Goal: Check status: Check status

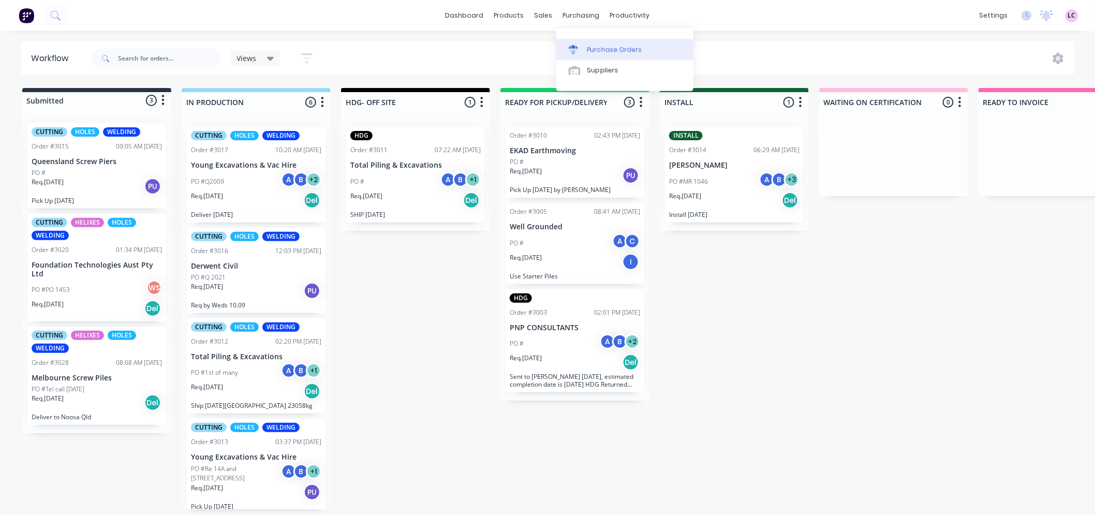
click at [592, 45] on div "Purchase Orders" at bounding box center [615, 49] width 55 height 9
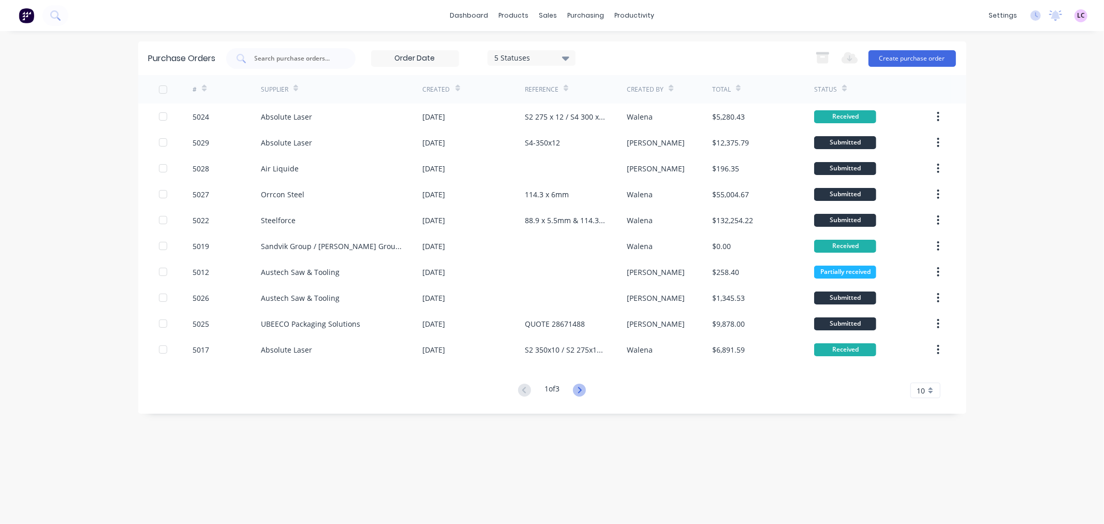
click at [576, 391] on icon at bounding box center [579, 390] width 13 height 13
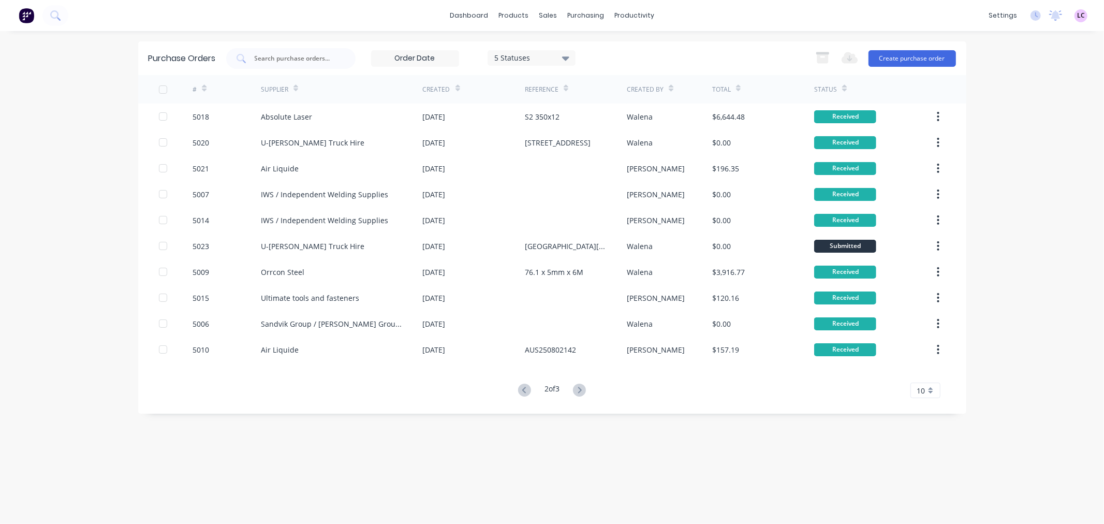
click at [576, 391] on icon at bounding box center [579, 390] width 13 height 13
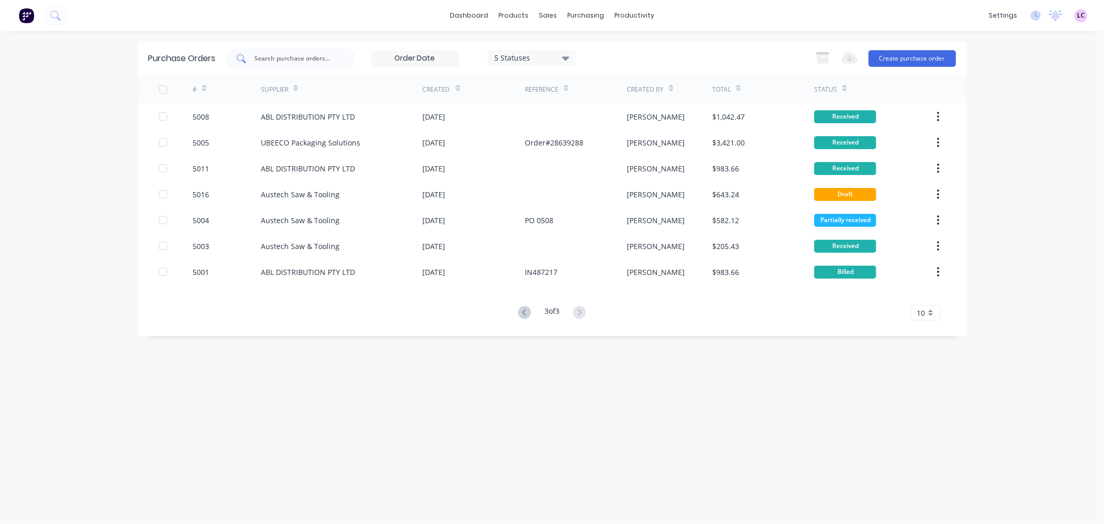
click at [315, 52] on div at bounding box center [290, 58] width 129 height 21
type input "5026"
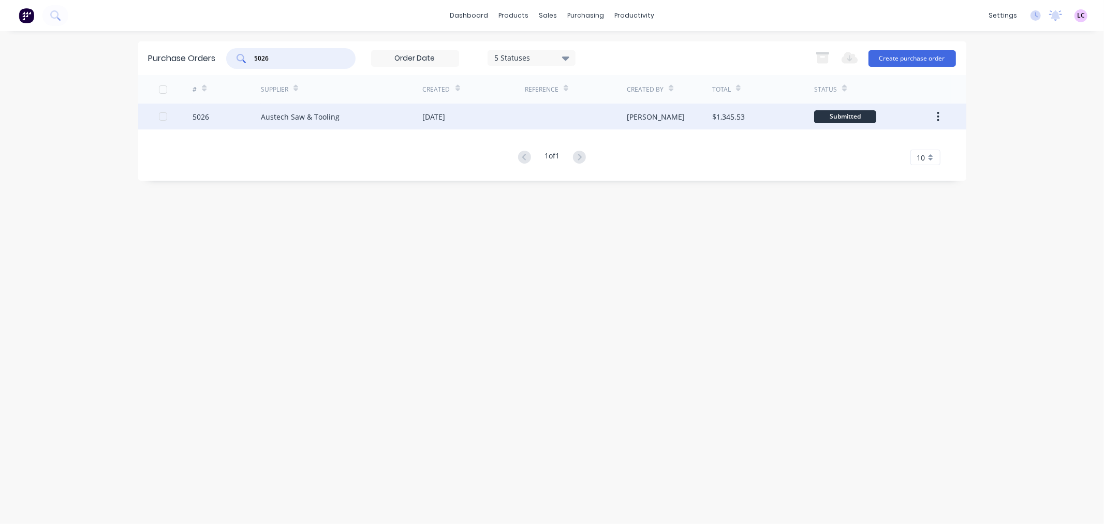
click at [321, 115] on div "Austech Saw & Tooling" at bounding box center [300, 116] width 79 height 11
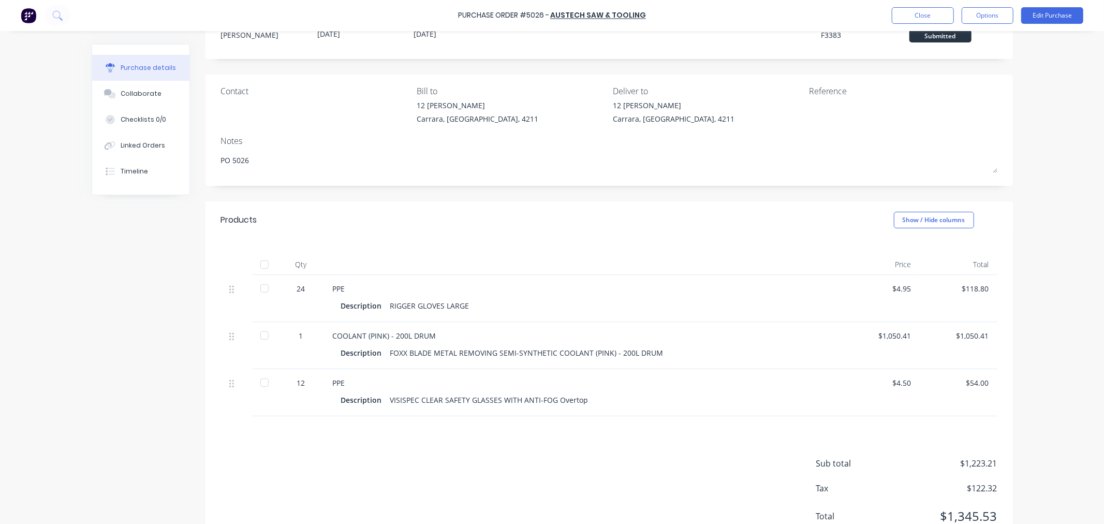
scroll to position [57, 0]
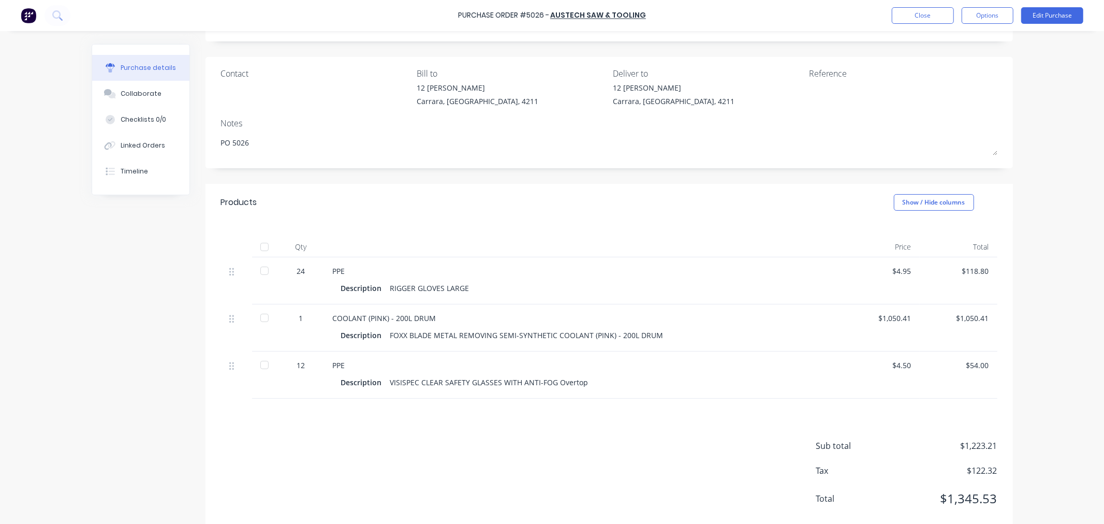
click at [261, 317] on div at bounding box center [264, 317] width 21 height 21
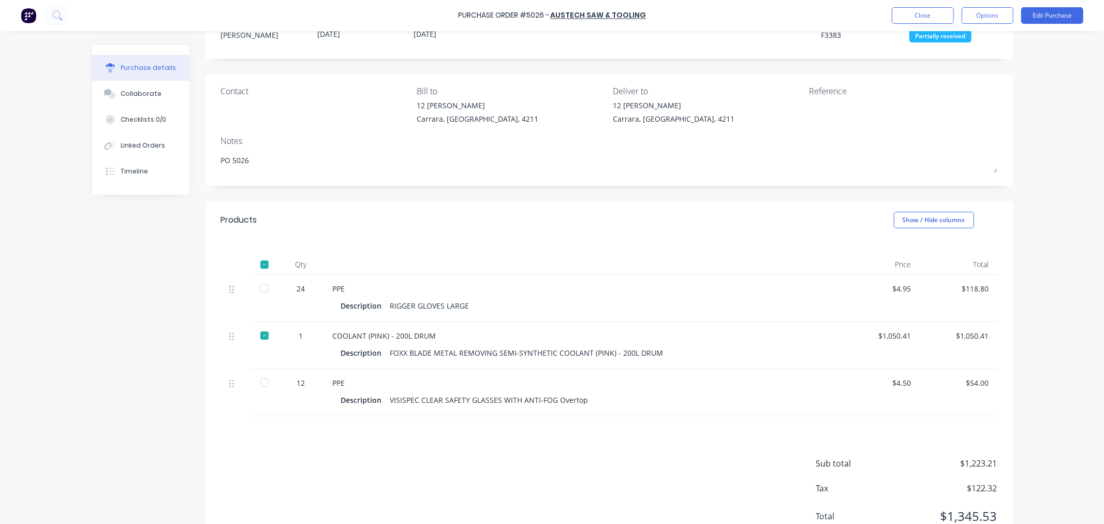
scroll to position [0, 0]
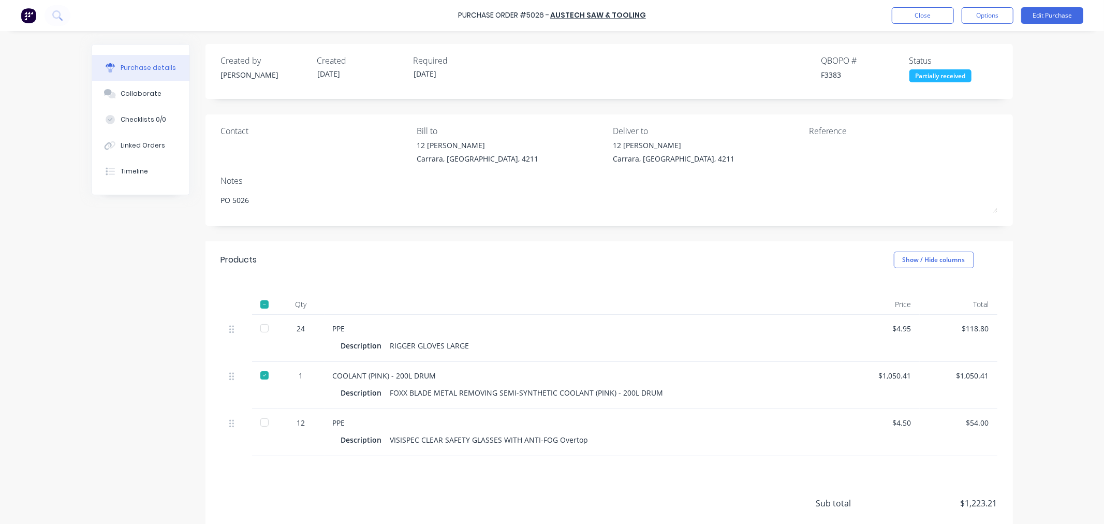
click at [258, 328] on div at bounding box center [264, 328] width 21 height 21
click at [255, 433] on div at bounding box center [264, 422] width 21 height 21
type textarea "x"
click at [936, 14] on button "Close" at bounding box center [923, 15] width 62 height 17
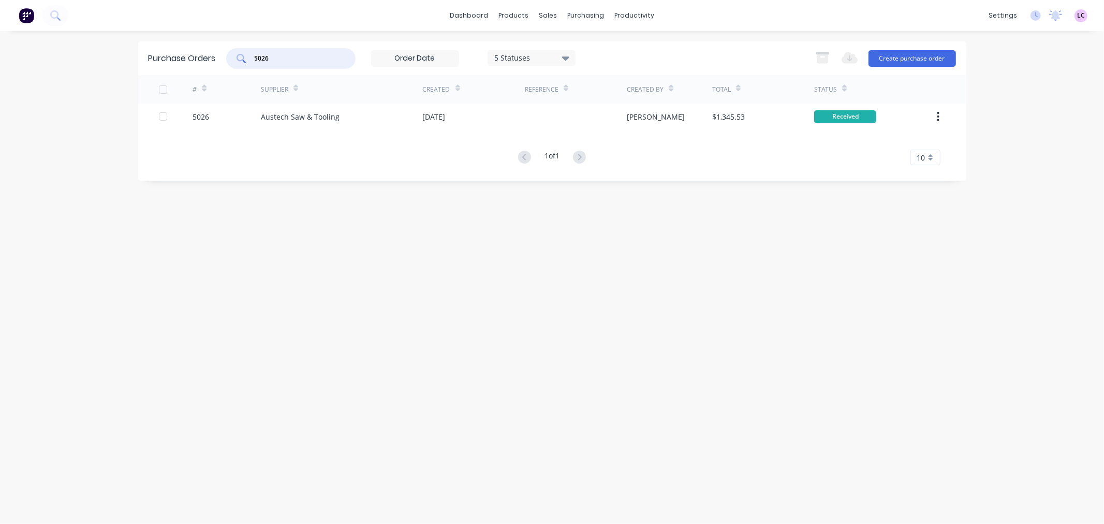
click at [302, 53] on input "5026" at bounding box center [297, 58] width 86 height 10
type input "5012"
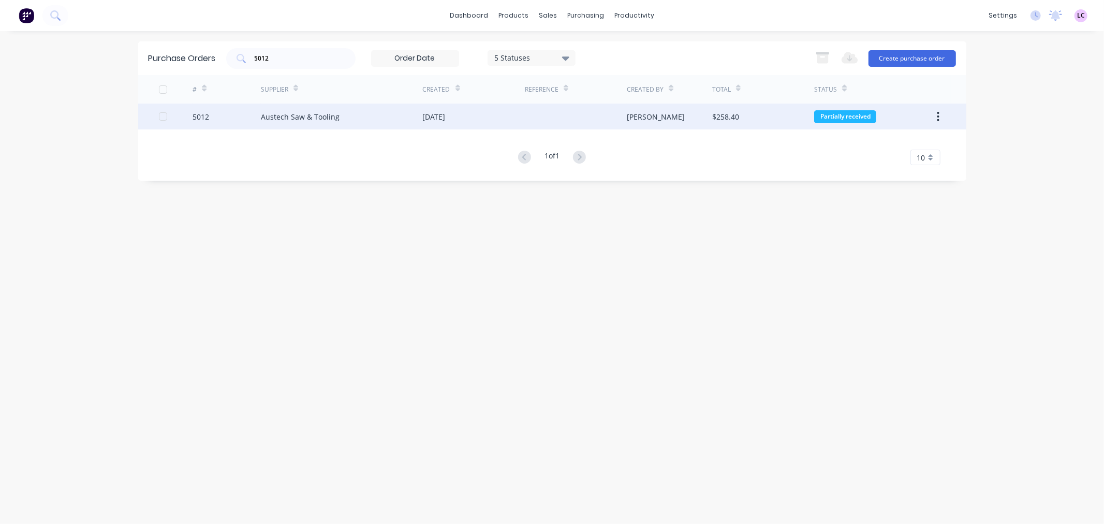
click at [318, 117] on div "Austech Saw & Tooling" at bounding box center [300, 116] width 79 height 11
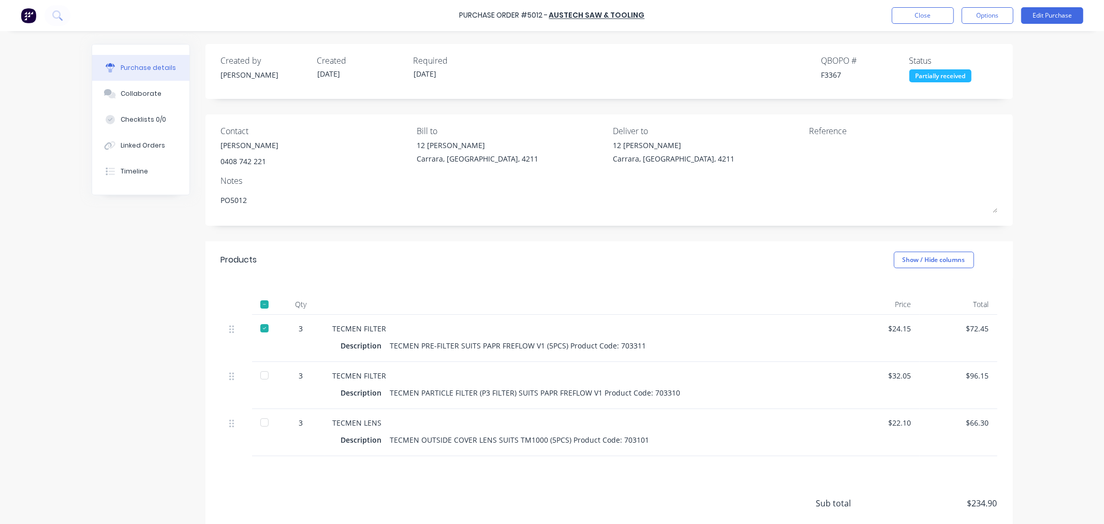
click at [257, 380] on div at bounding box center [264, 375] width 21 height 21
click at [262, 428] on div at bounding box center [264, 422] width 21 height 21
type textarea "x"
click at [917, 20] on button "Close" at bounding box center [923, 15] width 62 height 17
